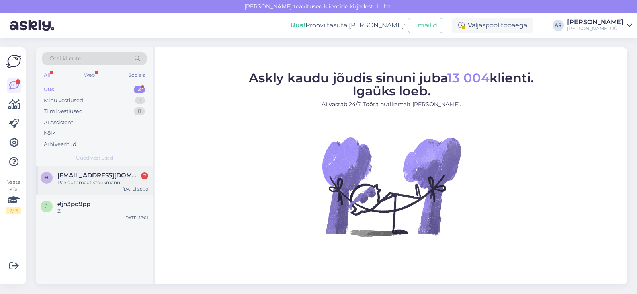
click at [102, 180] on div "Pakiautomaat stockmann" at bounding box center [102, 182] width 91 height 7
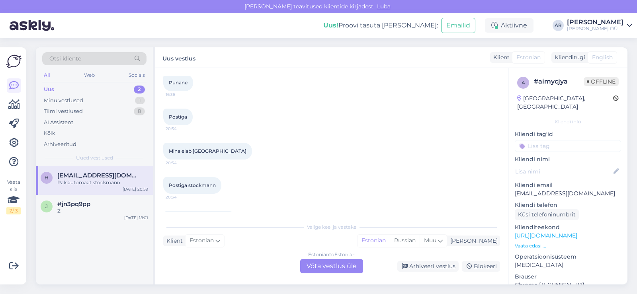
scroll to position [137, 0]
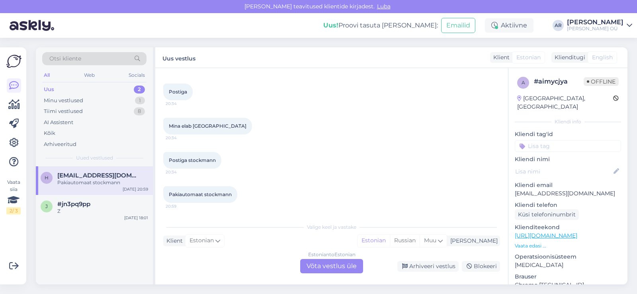
click at [331, 264] on div "Estonian to Estonian Võta vestlus üle" at bounding box center [331, 266] width 63 height 14
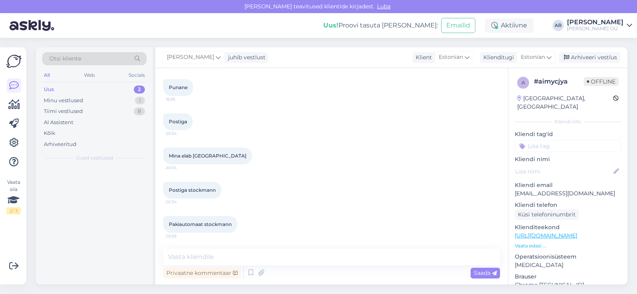
scroll to position [107, 0]
click at [223, 257] on textarea at bounding box center [331, 257] width 337 height 17
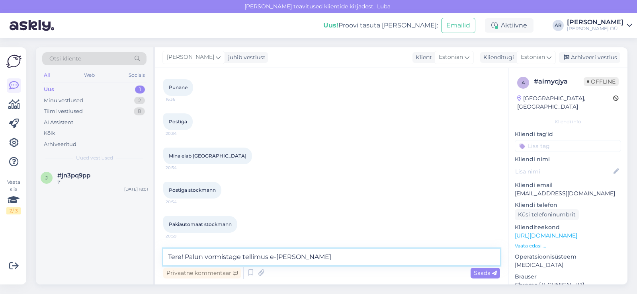
type textarea "Tere! Palun vormistage tellimus e-poes"
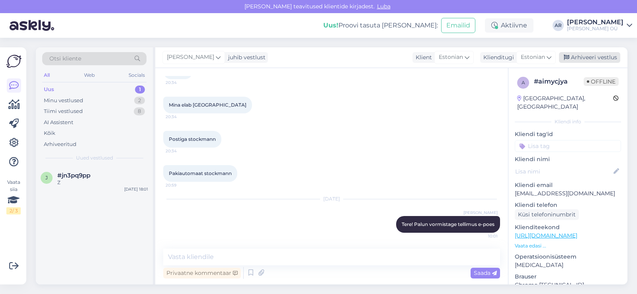
click at [586, 53] on div "Arhiveeri vestlus" at bounding box center [589, 57] width 61 height 11
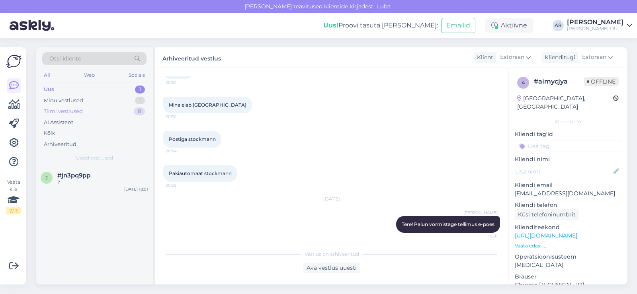
click at [90, 106] on div "Tiimi vestlused 8" at bounding box center [94, 111] width 104 height 11
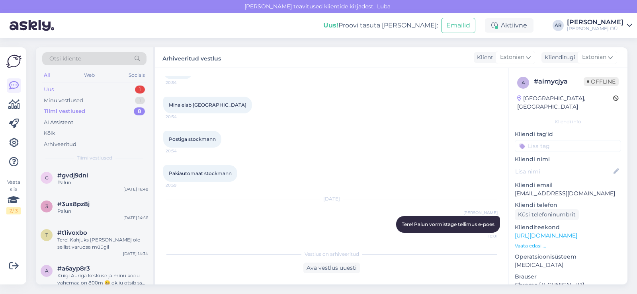
click at [90, 88] on div "Uus 1" at bounding box center [94, 89] width 104 height 11
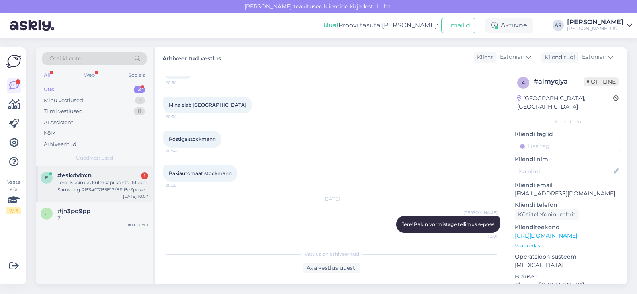
click at [127, 188] on div "Tere. Küsimus külmkapi kohta. Mudel Samsung RB34C7B5E12/EF BeSpoke Clean White2…" at bounding box center [102, 186] width 91 height 14
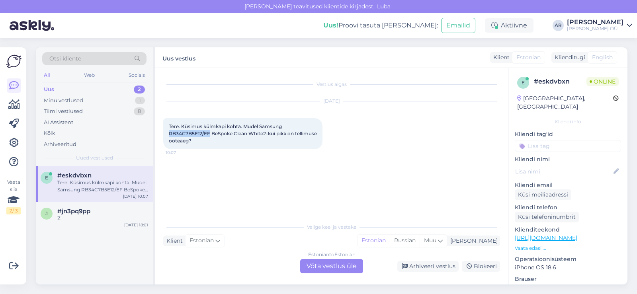
drag, startPoint x: 211, startPoint y: 131, endPoint x: 169, endPoint y: 134, distance: 41.5
click at [169, 134] on span "Tere. Küsimus külmkapi kohta. Mudel Samsung RB34C7B5E12/EF BeSpoke Clean White2…" at bounding box center [243, 133] width 149 height 20
copy span "RB34C7B5E12/EF"
click at [340, 271] on div "Estonian to Estonian Võta vestlus üle" at bounding box center [331, 266] width 63 height 14
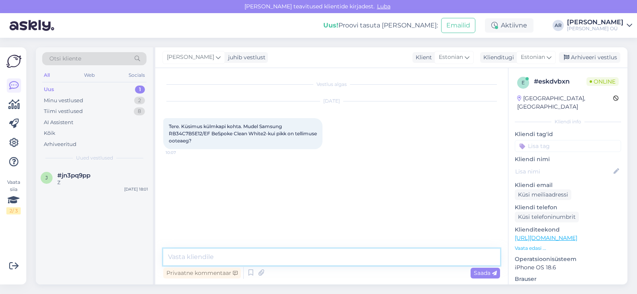
click at [320, 251] on textarea at bounding box center [331, 257] width 337 height 17
click at [371, 255] on textarea "Tere! Seal on [PERSON_NAME] "[PERSON_NAME] tarneaega", vajutage palun sellele n…" at bounding box center [331, 257] width 337 height 17
click at [413, 258] on textarea "Tere! Seal on [PERSON_NAME] "[PERSON_NAME] tarneaega", vajutage palun sellele n…" at bounding box center [331, 257] width 337 height 17
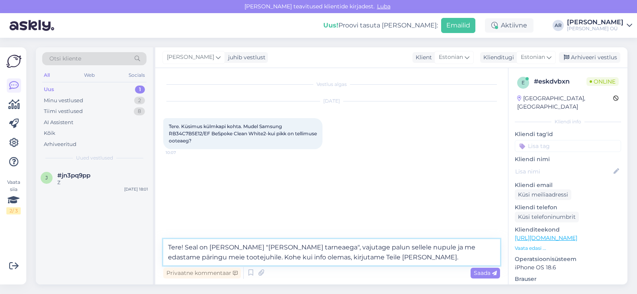
type textarea "Tere! Seal on [PERSON_NAME] "[PERSON_NAME] tarneaega", vajutage palun sellele n…"
click at [366, 259] on textarea "Tere! Seal on [PERSON_NAME] "[PERSON_NAME] tarneaega", vajutage palun sellele n…" at bounding box center [331, 252] width 337 height 26
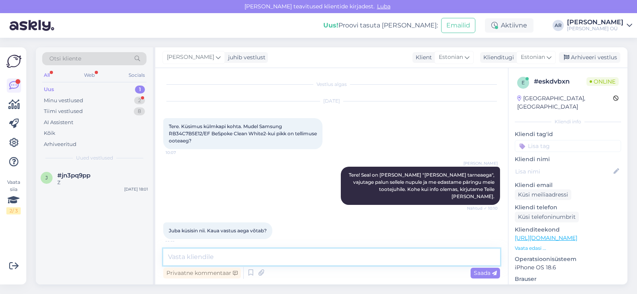
scroll to position [41, 0]
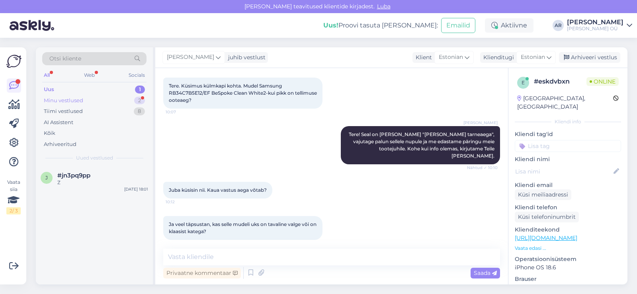
click at [113, 103] on div "Minu vestlused 2" at bounding box center [94, 100] width 104 height 11
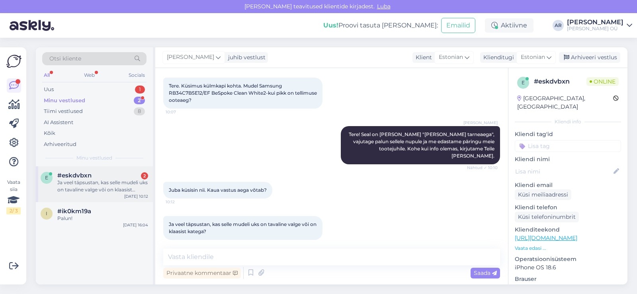
click at [131, 194] on div "[DATE] 10:12" at bounding box center [136, 196] width 24 height 6
drag, startPoint x: 224, startPoint y: 231, endPoint x: 213, endPoint y: 217, distance: 17.7
click at [213, 217] on div "Ja veel täpsustan, kas selle mudeli uks on tavaline valge või on klaasist kateg…" at bounding box center [242, 228] width 159 height 24
copy span "kas selle mudeli uks on tavaline valge või on klaasist katega?"
click at [224, 253] on textarea at bounding box center [331, 257] width 337 height 17
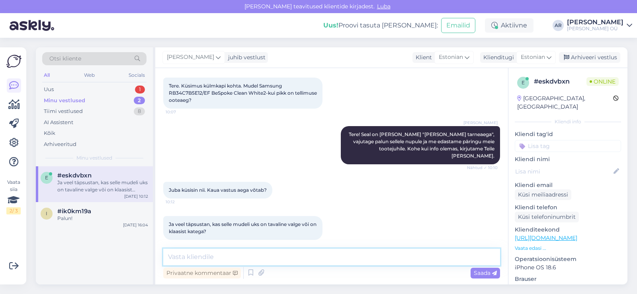
click at [224, 253] on textarea at bounding box center [331, 257] width 337 height 17
click at [165, 255] on textarea "1-2 tööpäeva." at bounding box center [331, 257] width 337 height 17
type textarea "umbes 1-2 tööpäeva."
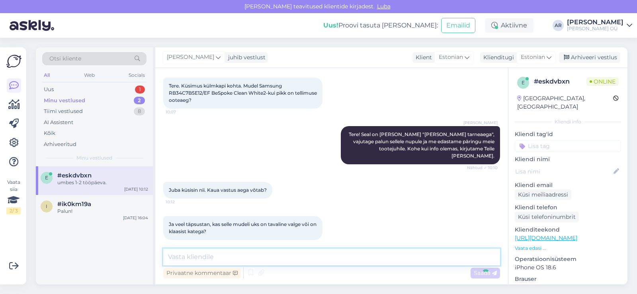
scroll to position [75, 0]
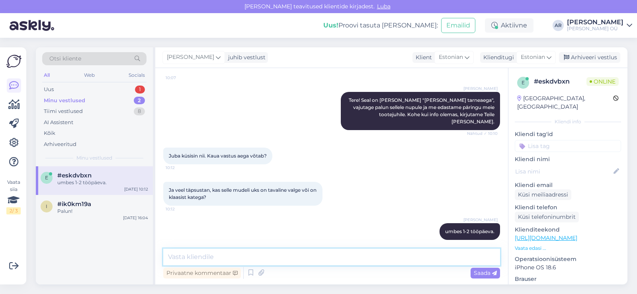
paste textarea "Samsung mudeli RB34C7B5E12/EF “Bespoke Clean White” uks on klaasist"
type textarea "Samsung mudeli RB34C7B5E12/EF “Bespoke Clean White” uks on klaasist."
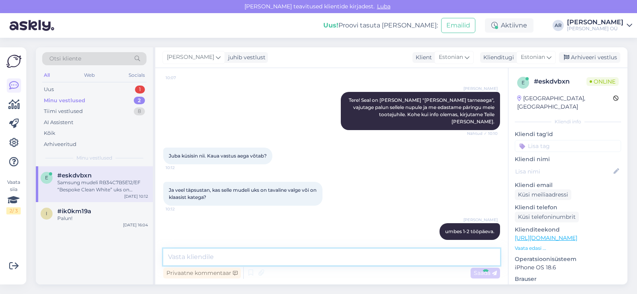
scroll to position [116, 0]
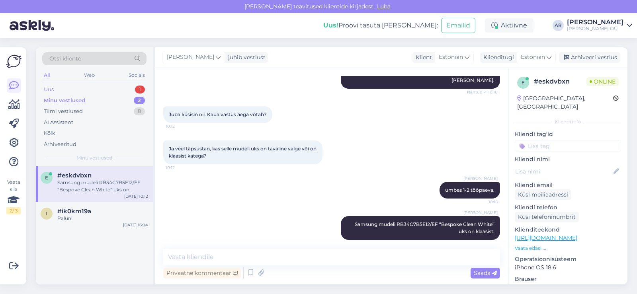
click at [86, 88] on div "Uus 1" at bounding box center [94, 89] width 104 height 11
